Goal: Task Accomplishment & Management: Complete application form

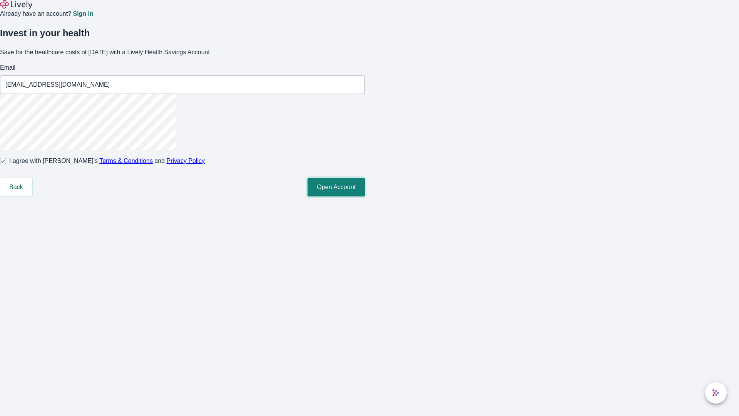
click at [365, 196] on button "Open Account" at bounding box center [335, 187] width 57 height 18
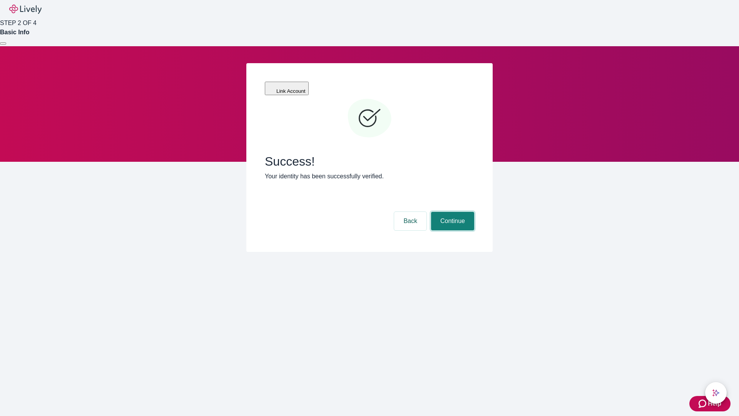
click at [451, 212] on button "Continue" at bounding box center [452, 221] width 43 height 18
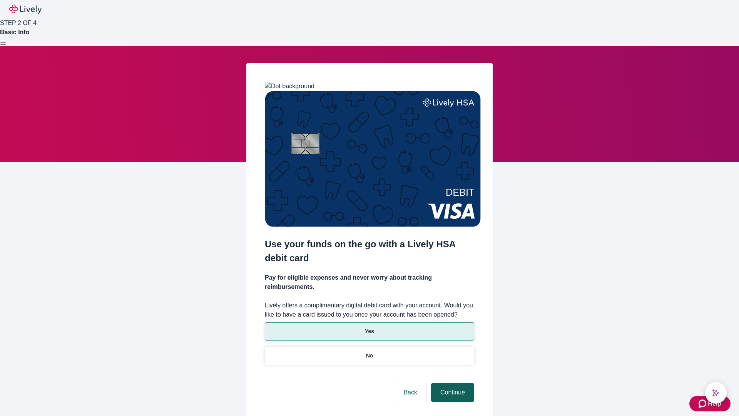
click at [369, 327] on p "Yes" at bounding box center [369, 331] width 9 height 8
click at [451, 383] on button "Continue" at bounding box center [452, 392] width 43 height 18
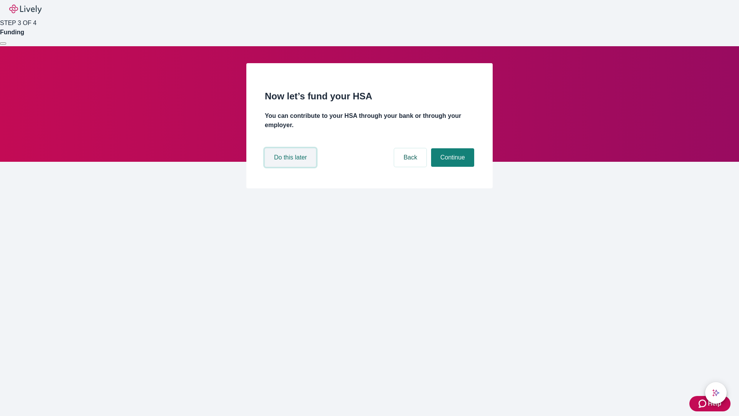
click at [291, 167] on button "Do this later" at bounding box center [290, 157] width 51 height 18
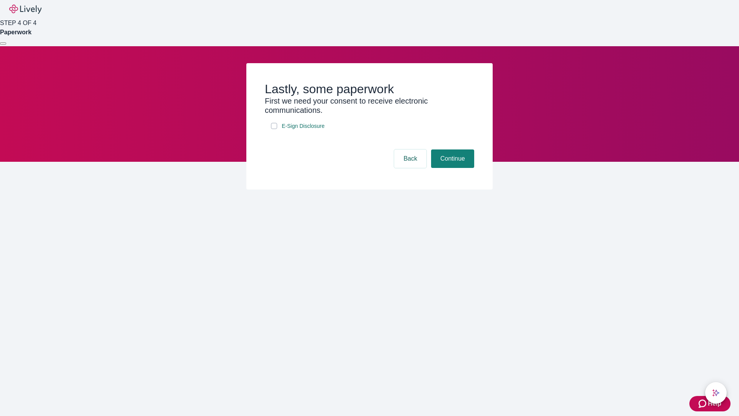
click at [274, 129] on input "E-Sign Disclosure" at bounding box center [274, 126] width 6 height 6
checkbox input "true"
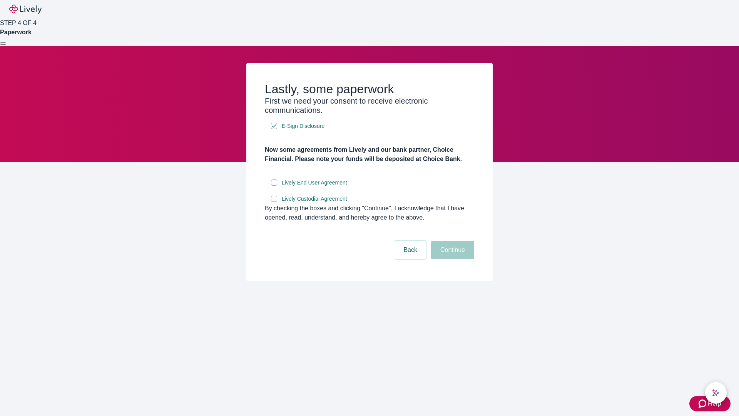
click at [274, 185] on input "Lively End User Agreement" at bounding box center [274, 182] width 6 height 6
checkbox input "true"
click at [274, 202] on input "Lively Custodial Agreement" at bounding box center [274, 198] width 6 height 6
checkbox input "true"
click at [451, 259] on button "Continue" at bounding box center [452, 249] width 43 height 18
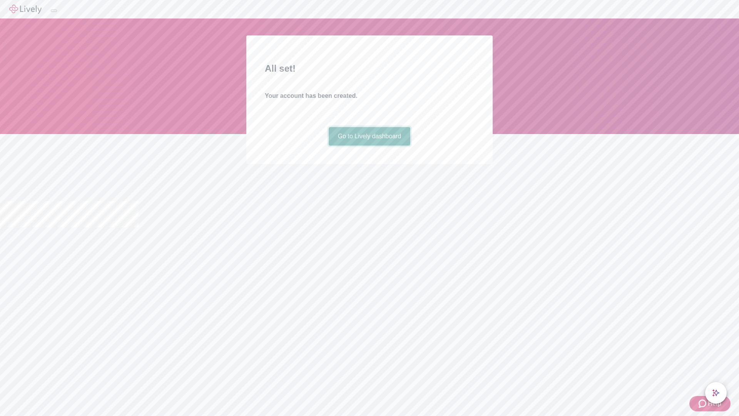
click at [369, 145] on link "Go to Lively dashboard" at bounding box center [370, 136] width 82 height 18
